Goal: Task Accomplishment & Management: Manage account settings

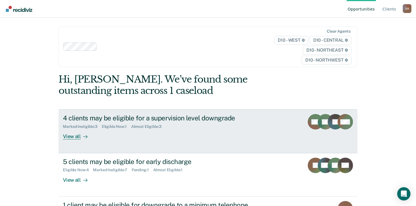
click at [114, 126] on div "Eligible Now : 1" at bounding box center [116, 126] width 29 height 5
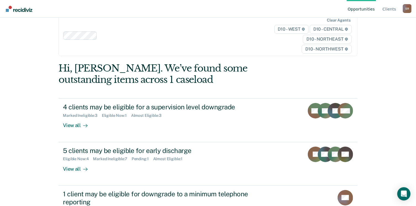
scroll to position [41, 0]
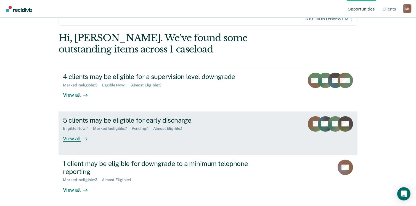
click at [81, 128] on div "Eligible Now : 4" at bounding box center [78, 128] width 30 height 5
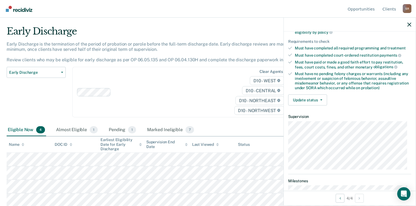
scroll to position [84, 0]
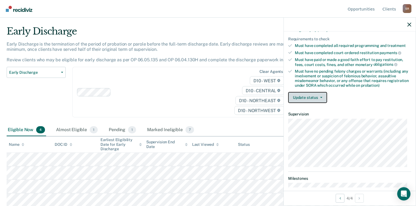
click at [321, 95] on button "Update status" at bounding box center [307, 97] width 39 height 11
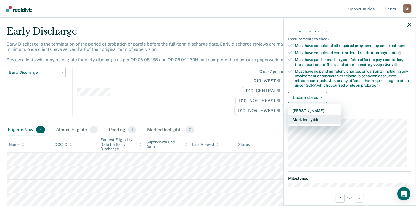
click at [320, 119] on button "Mark Ineligible" at bounding box center [314, 119] width 53 height 9
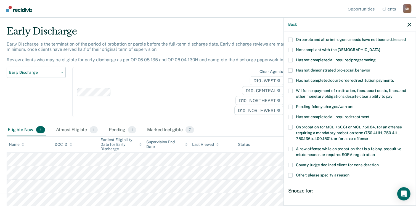
click at [291, 78] on span at bounding box center [290, 80] width 4 height 4
click at [394, 78] on input "Has not completed court-ordered restitution payments" at bounding box center [394, 78] width 0 height 0
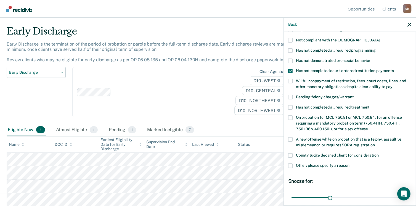
scroll to position [138, 0]
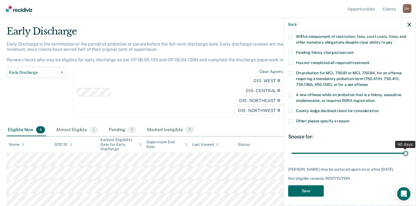
drag, startPoint x: 329, startPoint y: 147, endPoint x: 414, endPoint y: 147, distance: 84.5
type input "90"
click at [408, 149] on input "range" at bounding box center [350, 154] width 117 height 10
click at [316, 188] on button "Save" at bounding box center [306, 190] width 36 height 11
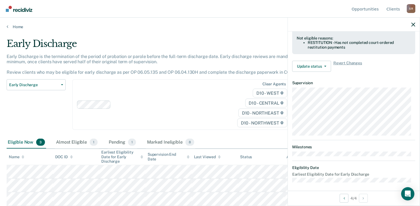
scroll to position [166, 0]
click at [414, 24] on icon "button" at bounding box center [414, 25] width 4 height 4
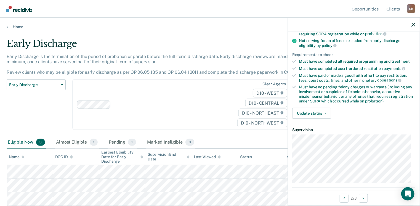
scroll to position [116, 0]
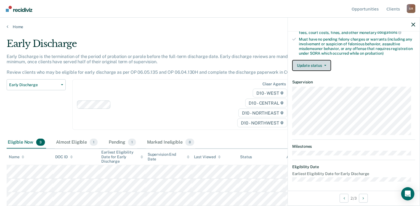
click at [325, 61] on button "Update status" at bounding box center [311, 65] width 39 height 11
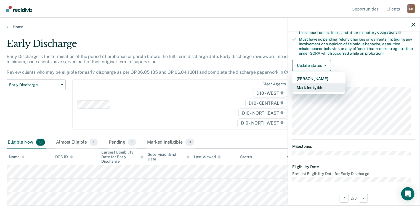
click at [319, 84] on button "Mark Ineligible" at bounding box center [318, 87] width 53 height 9
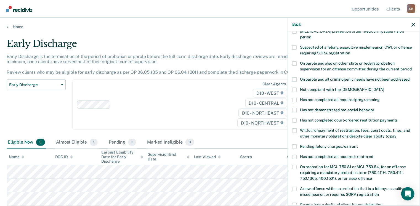
scroll to position [39, 0]
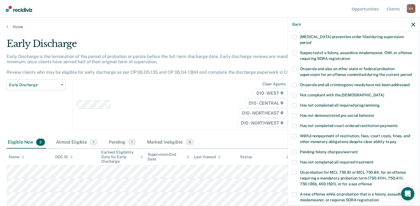
click at [296, 134] on span at bounding box center [294, 136] width 4 height 4
click at [397, 140] on input "Willful nonpayment of restitution, fees, court costs, fines, and other monetary…" at bounding box center [397, 140] width 0 height 0
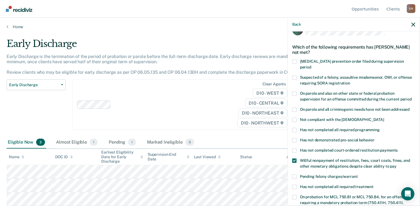
scroll to position [14, 0]
click at [295, 118] on span at bounding box center [294, 120] width 4 height 4
click at [384, 118] on input "Not compliant with the [DEMOGRAPHIC_DATA]" at bounding box center [384, 118] width 0 height 0
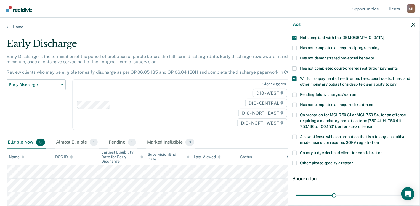
scroll to position [97, 0]
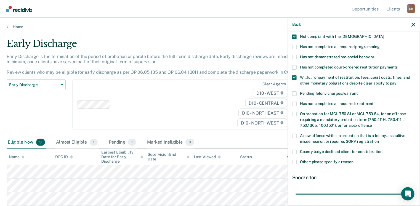
drag, startPoint x: 334, startPoint y: 188, endPoint x: 416, endPoint y: 178, distance: 82.4
type input "90"
click at [412, 189] on input "range" at bounding box center [354, 194] width 117 height 10
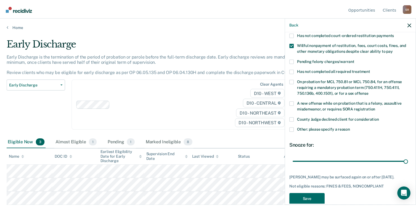
scroll to position [138, 0]
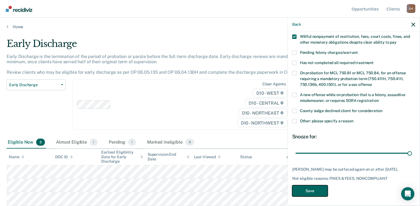
click at [317, 189] on button "Save" at bounding box center [310, 190] width 36 height 11
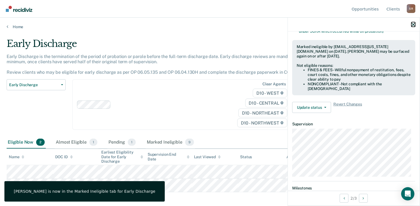
click at [413, 24] on icon "button" at bounding box center [414, 25] width 4 height 4
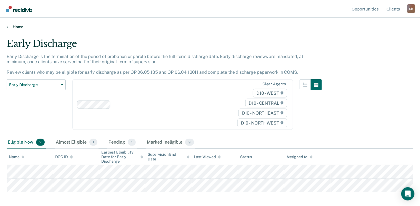
click at [17, 26] on link "Home" at bounding box center [210, 26] width 407 height 5
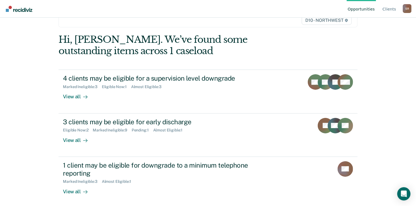
scroll to position [41, 0]
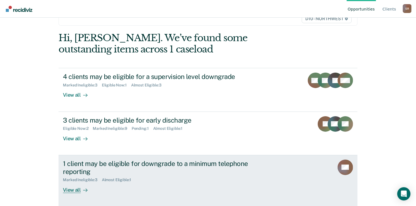
click at [87, 180] on div "Marked Ineligible : 3" at bounding box center [82, 180] width 39 height 5
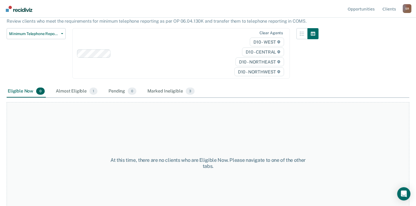
scroll to position [52, 0]
click at [169, 85] on div "Marked Ineligible 3" at bounding box center [170, 91] width 49 height 12
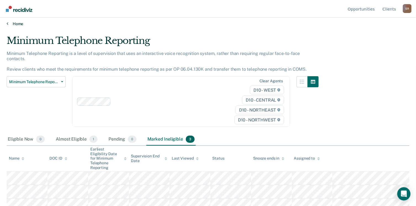
click at [19, 23] on link "Home" at bounding box center [208, 23] width 403 height 5
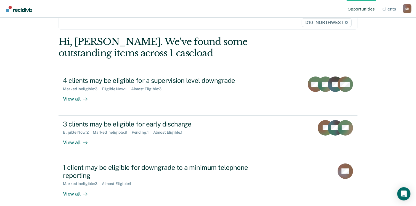
scroll to position [37, 0]
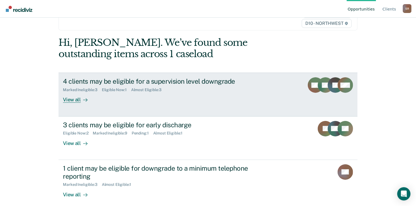
click at [75, 99] on div "View all" at bounding box center [78, 97] width 31 height 11
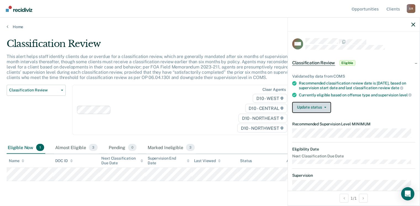
click at [326, 113] on button "Update status" at bounding box center [311, 107] width 39 height 11
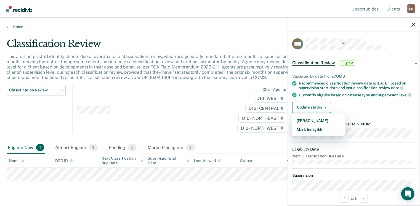
click at [344, 111] on div "Update status [PERSON_NAME] Mark Ineligible" at bounding box center [353, 107] width 123 height 11
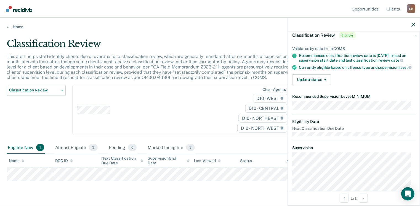
scroll to position [17, 0]
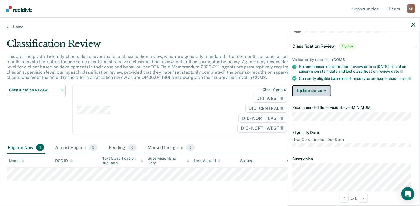
click at [325, 91] on icon "button" at bounding box center [326, 90] width 2 height 1
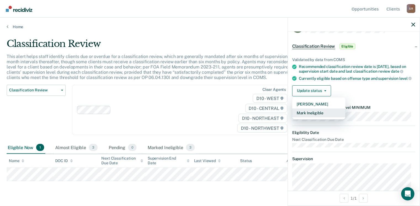
click at [322, 117] on button "Mark Ineligible" at bounding box center [318, 113] width 53 height 9
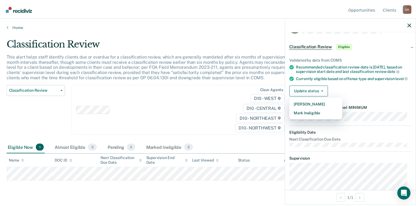
scroll to position [0, 0]
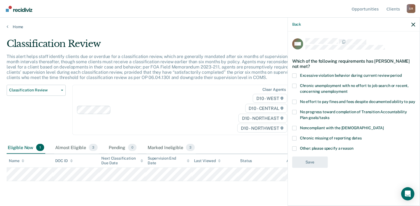
click at [294, 127] on span at bounding box center [294, 128] width 4 height 4
click at [384, 126] on input "Noncompliant with the [DEMOGRAPHIC_DATA]" at bounding box center [384, 126] width 0 height 0
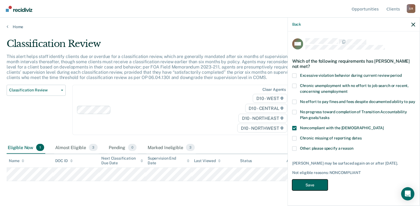
click at [306, 184] on button "Save" at bounding box center [310, 185] width 36 height 11
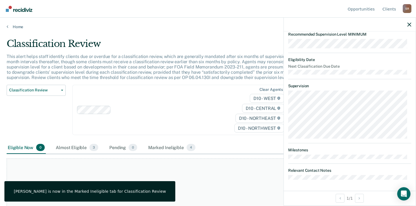
scroll to position [147, 0]
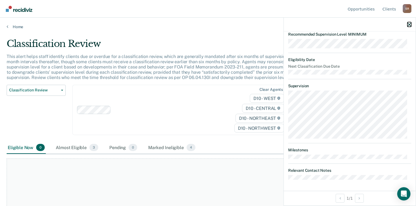
click at [410, 23] on icon "button" at bounding box center [410, 25] width 4 height 4
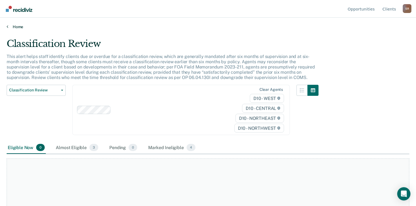
click at [16, 27] on link "Home" at bounding box center [208, 26] width 403 height 5
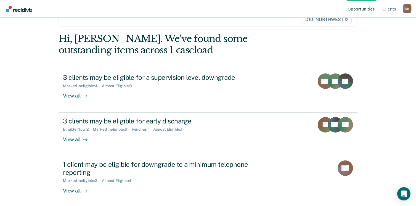
scroll to position [41, 0]
